Goal: Task Accomplishment & Management: Complete application form

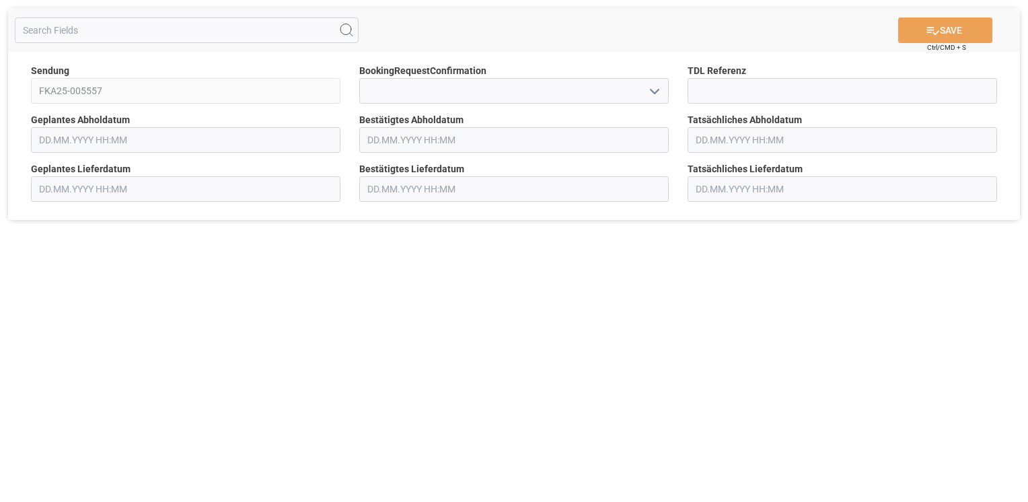
type input "[DATE] 00:00"
click at [659, 88] on icon "open menu" at bounding box center [655, 91] width 16 height 16
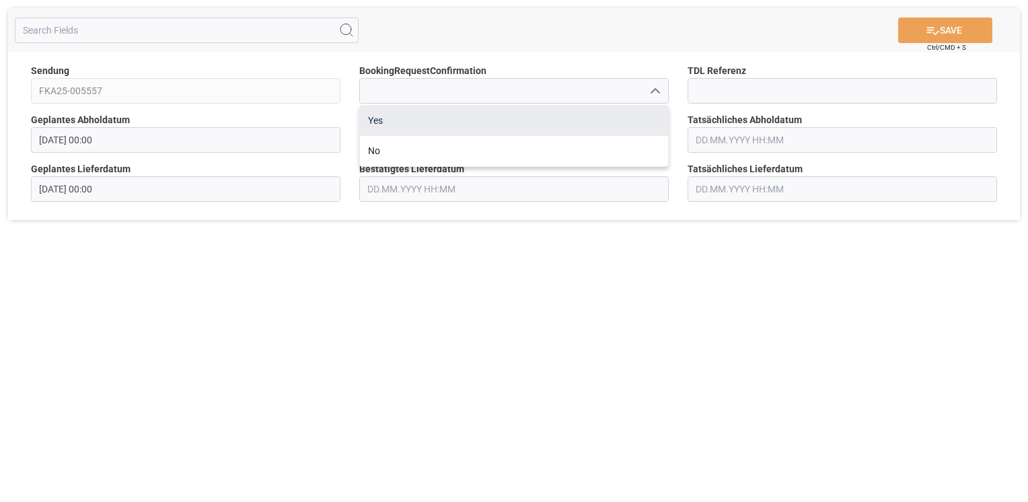
click at [626, 118] on div "Yes" at bounding box center [514, 121] width 308 height 30
type input "Yes"
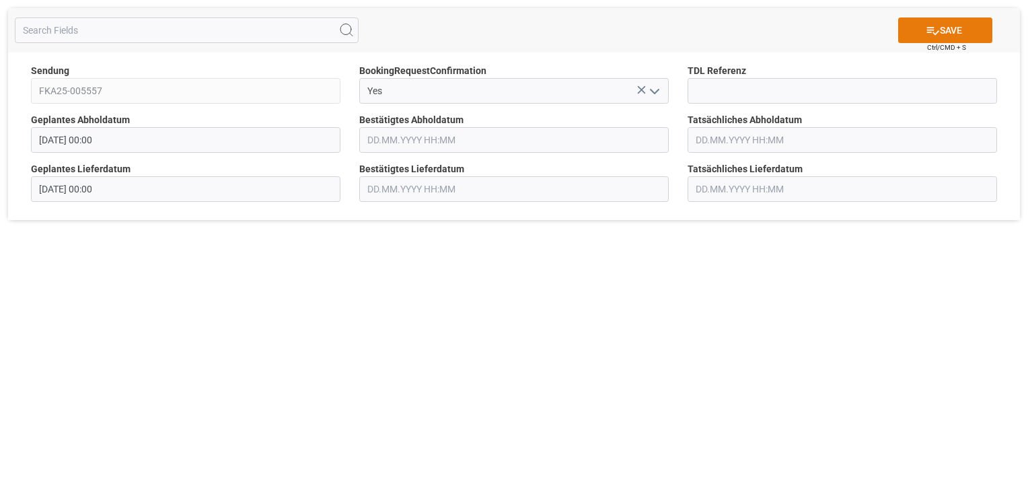
click at [934, 34] on icon at bounding box center [933, 31] width 14 height 14
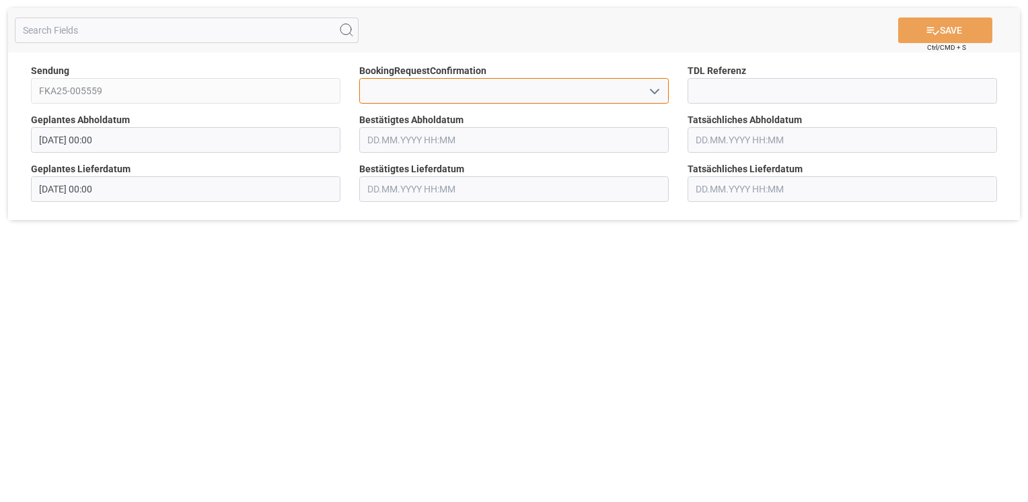
click at [664, 96] on input at bounding box center [514, 91] width 310 height 26
click at [649, 90] on icon "open menu" at bounding box center [655, 91] width 16 height 16
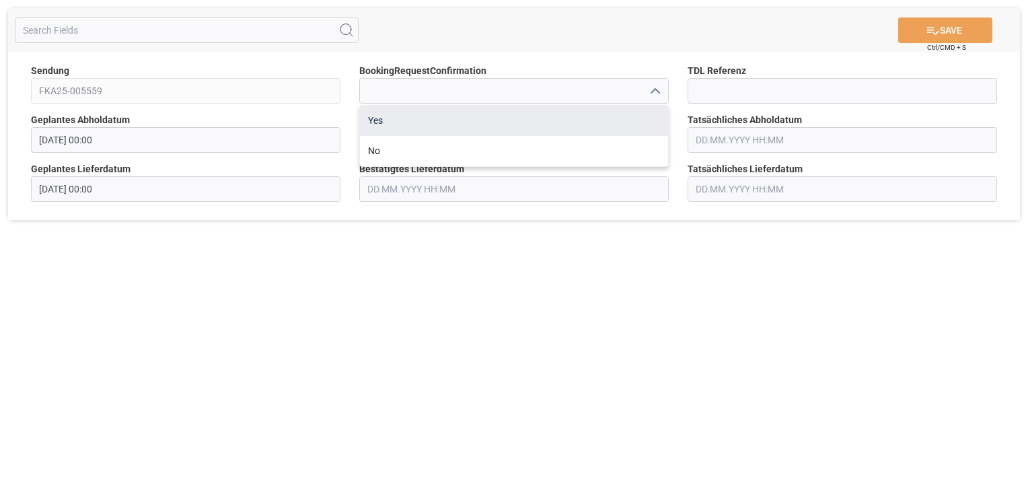
click at [625, 124] on div "Yes" at bounding box center [514, 121] width 308 height 30
type input "Yes"
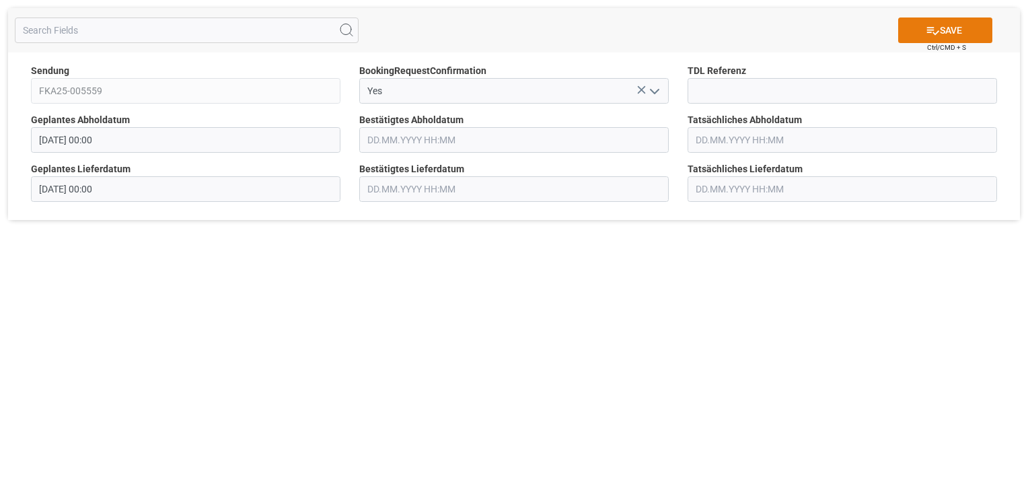
click at [916, 30] on button "SAVE" at bounding box center [945, 30] width 94 height 26
